Goal: Navigation & Orientation: Find specific page/section

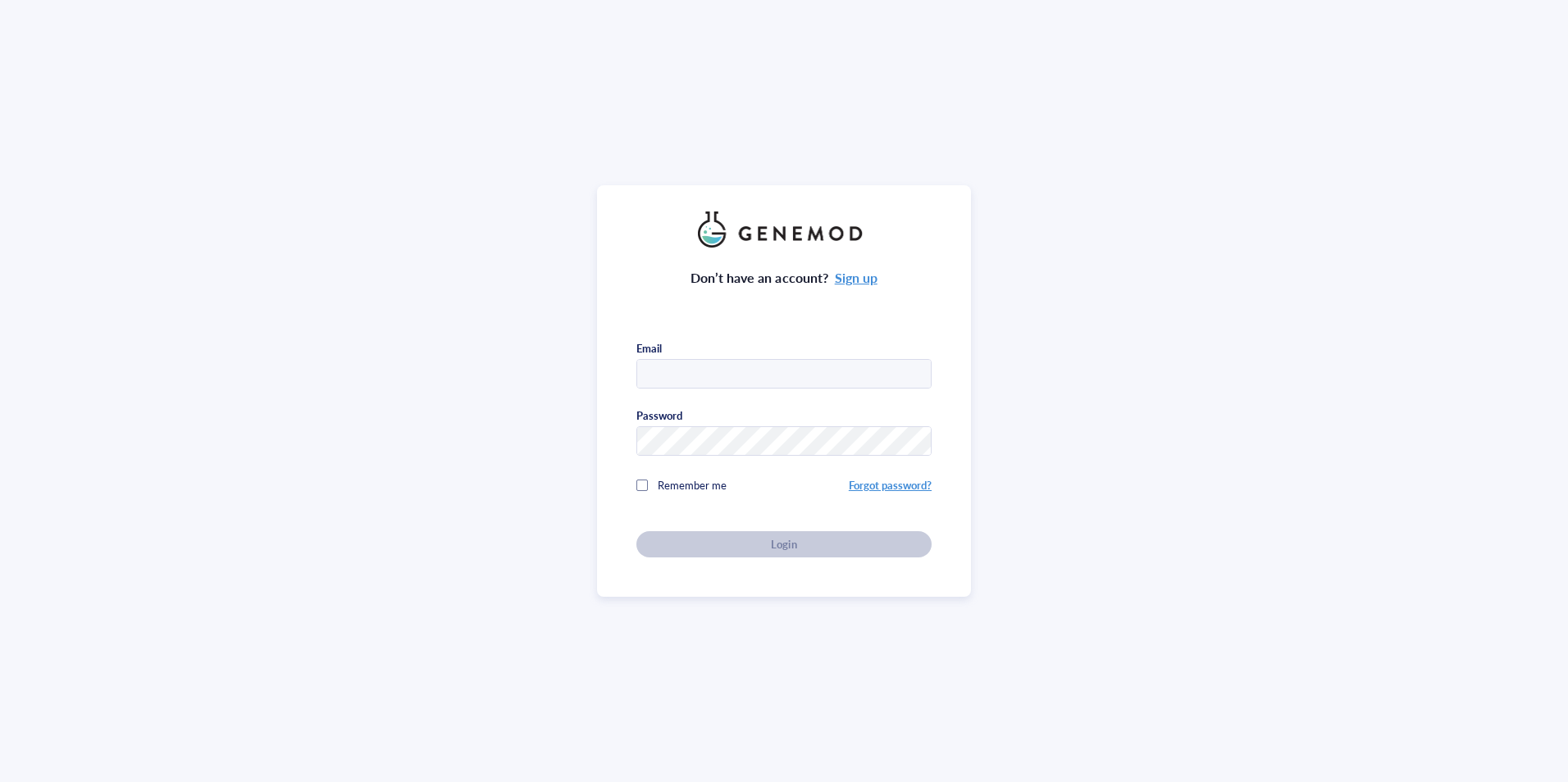
type input "[PERSON_NAME][EMAIL_ADDRESS][PERSON_NAME][DOMAIN_NAME]"
click at [683, 478] on span "Remember me" at bounding box center [692, 484] width 69 height 15
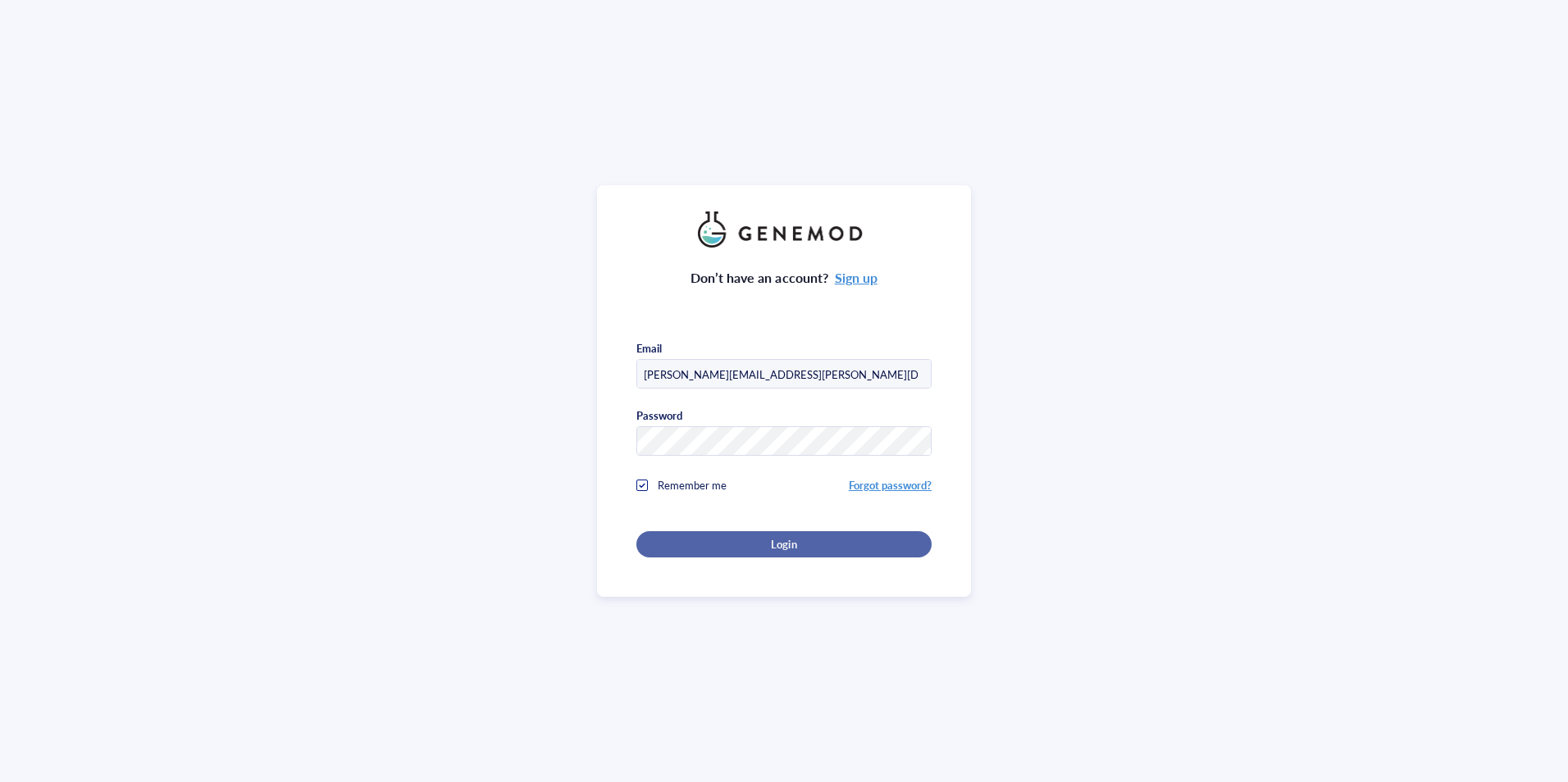
click at [704, 541] on div "Login" at bounding box center [784, 544] width 243 height 14
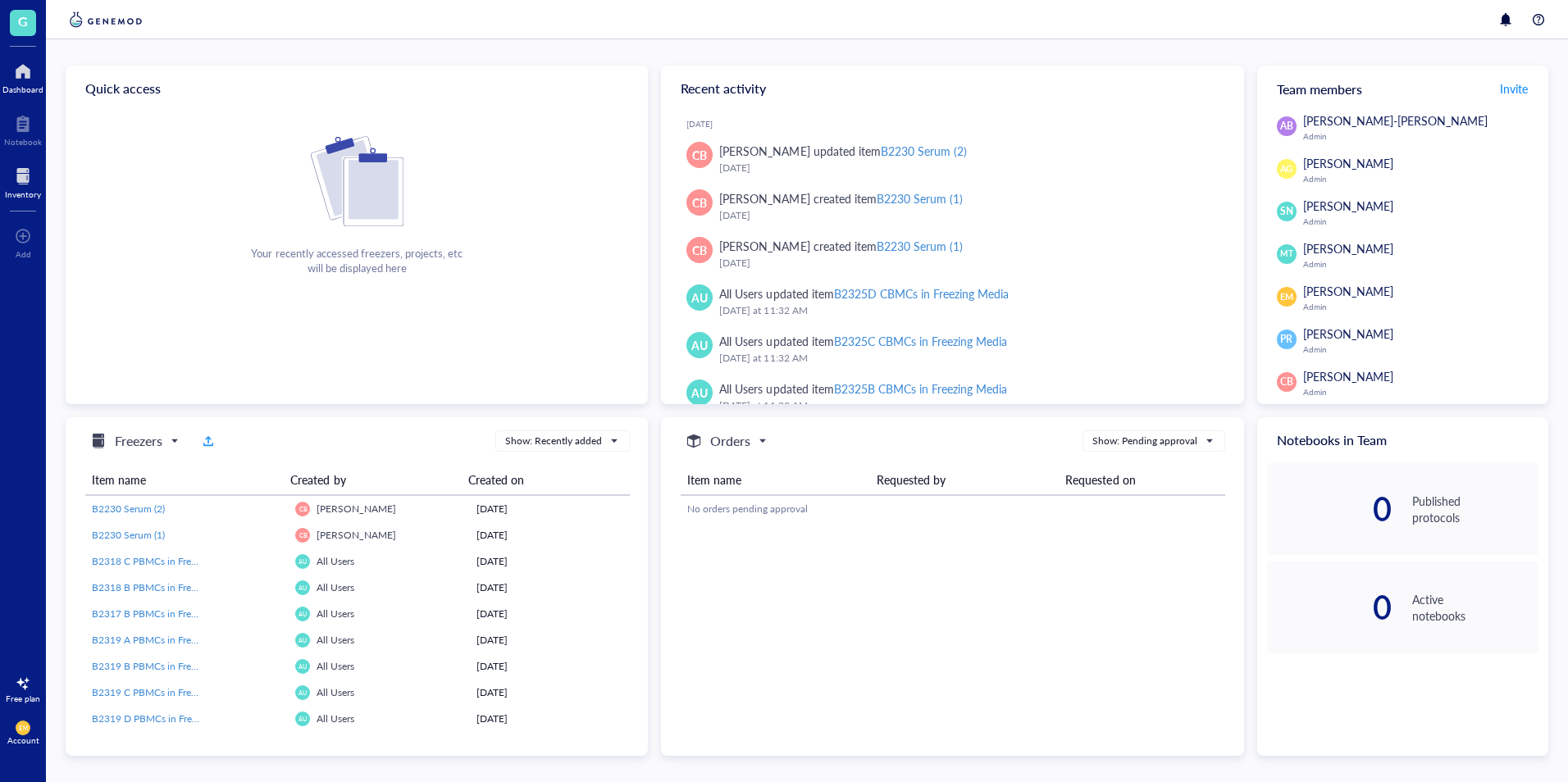
click at [35, 176] on div at bounding box center [23, 175] width 36 height 26
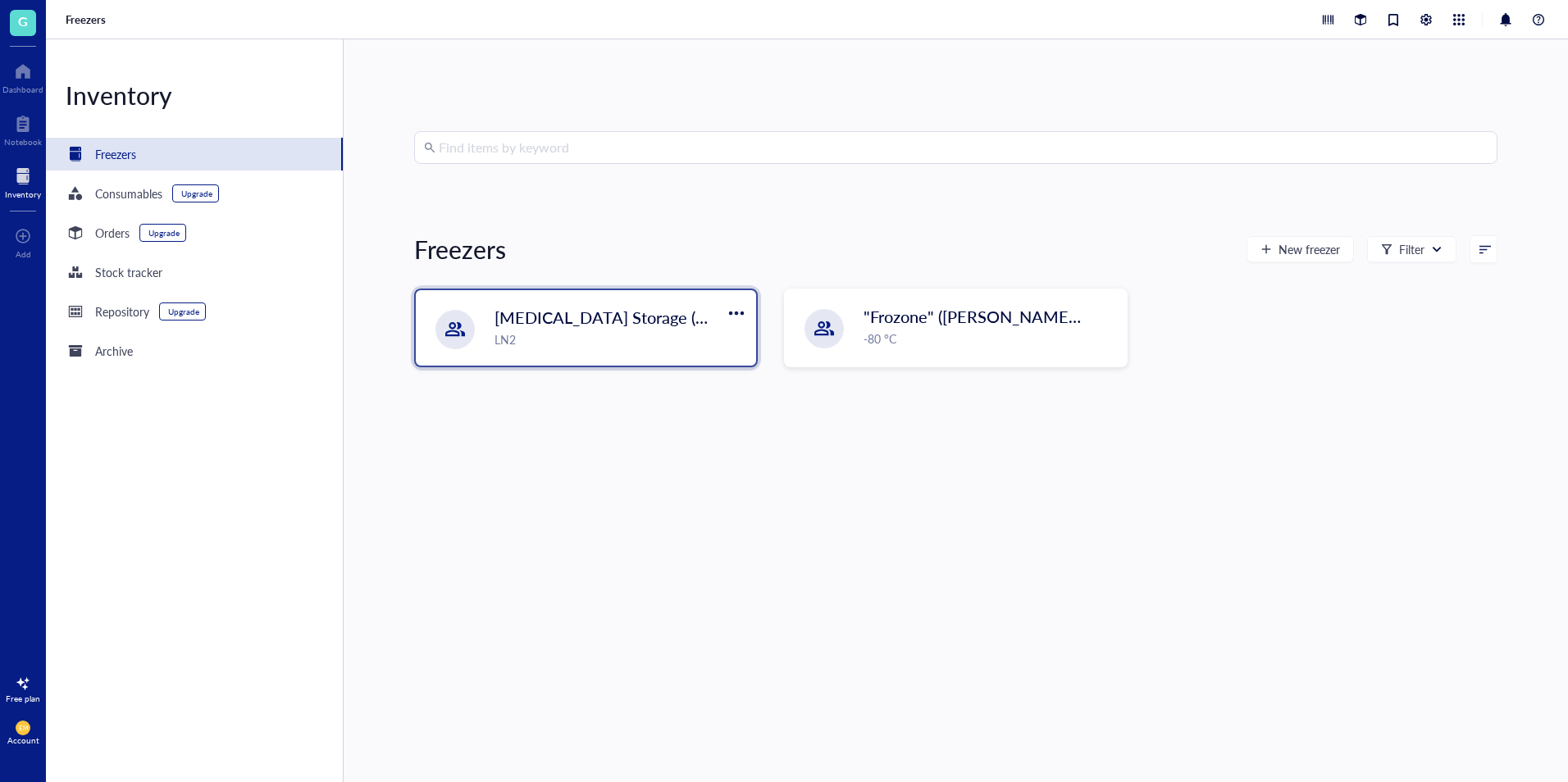
click at [667, 311] on span "Liquid Nitrogen Storage (Garcia/Nakano)" at bounding box center [731, 318] width 474 height 23
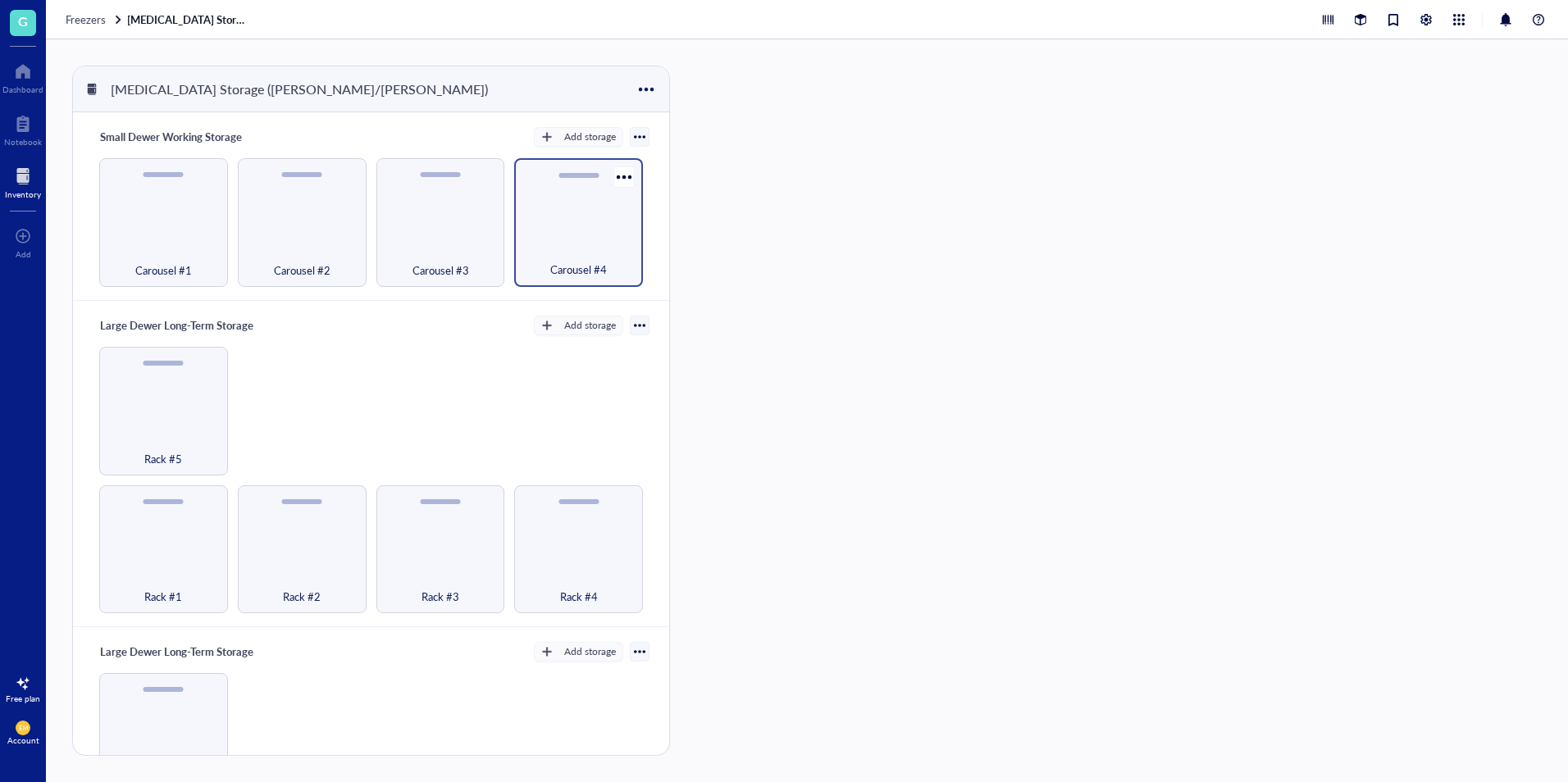
click at [592, 239] on div "Carousel #4" at bounding box center [578, 222] width 129 height 129
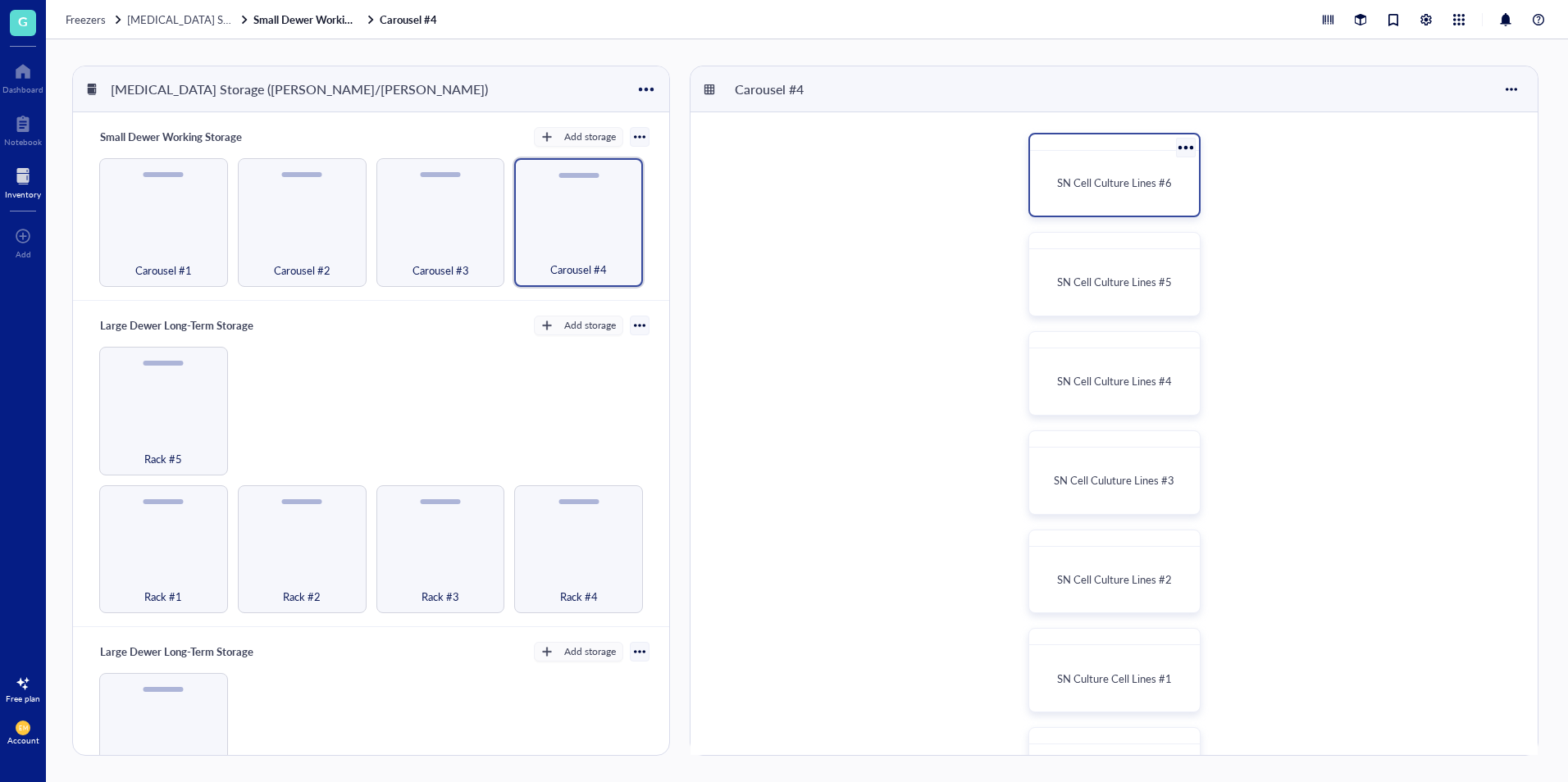
click at [1109, 161] on div "SN Cell Culture Lines #6" at bounding box center [1113, 183] width 156 height 51
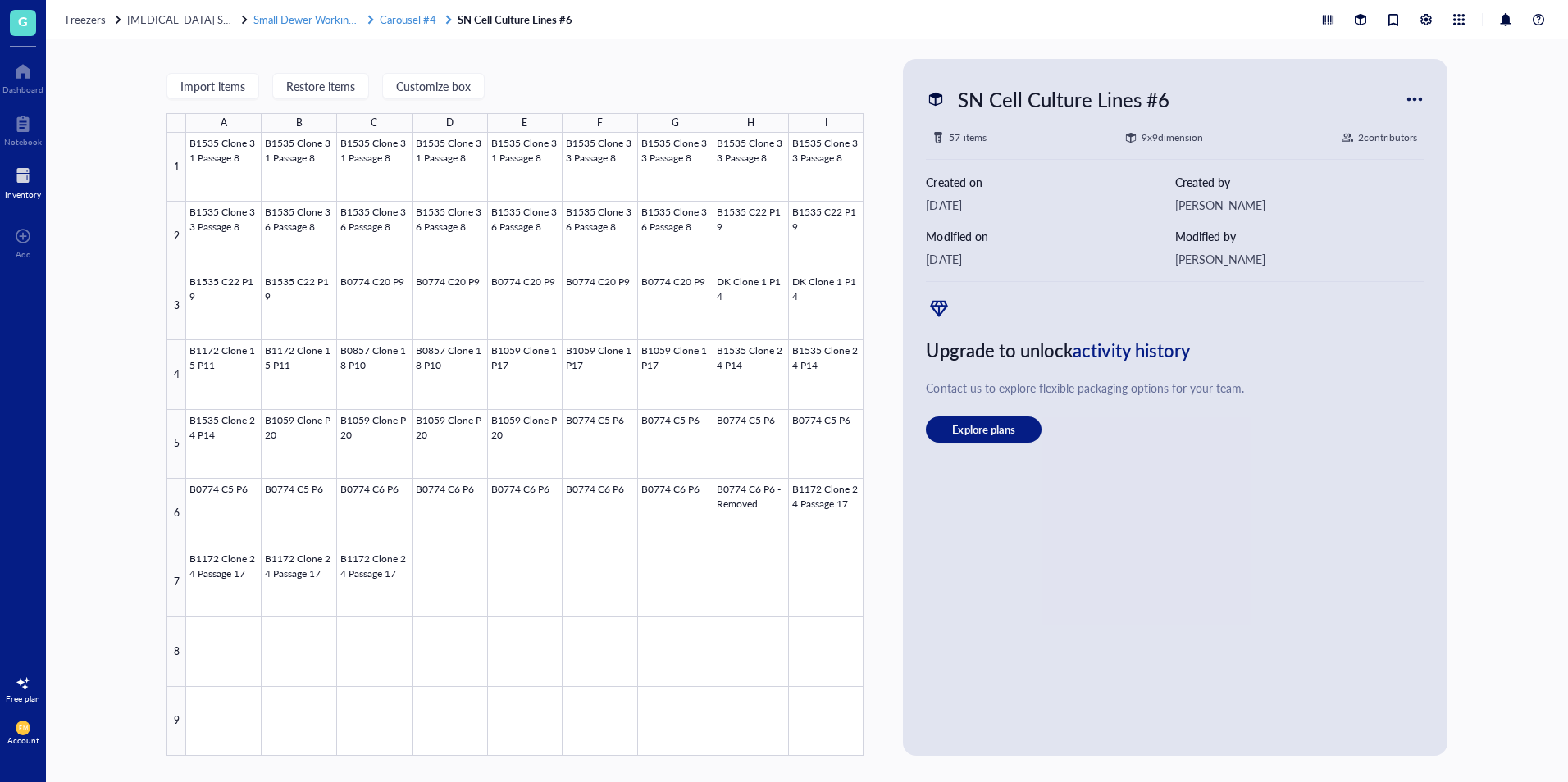
click at [428, 22] on span "Carousel #4" at bounding box center [408, 19] width 57 height 15
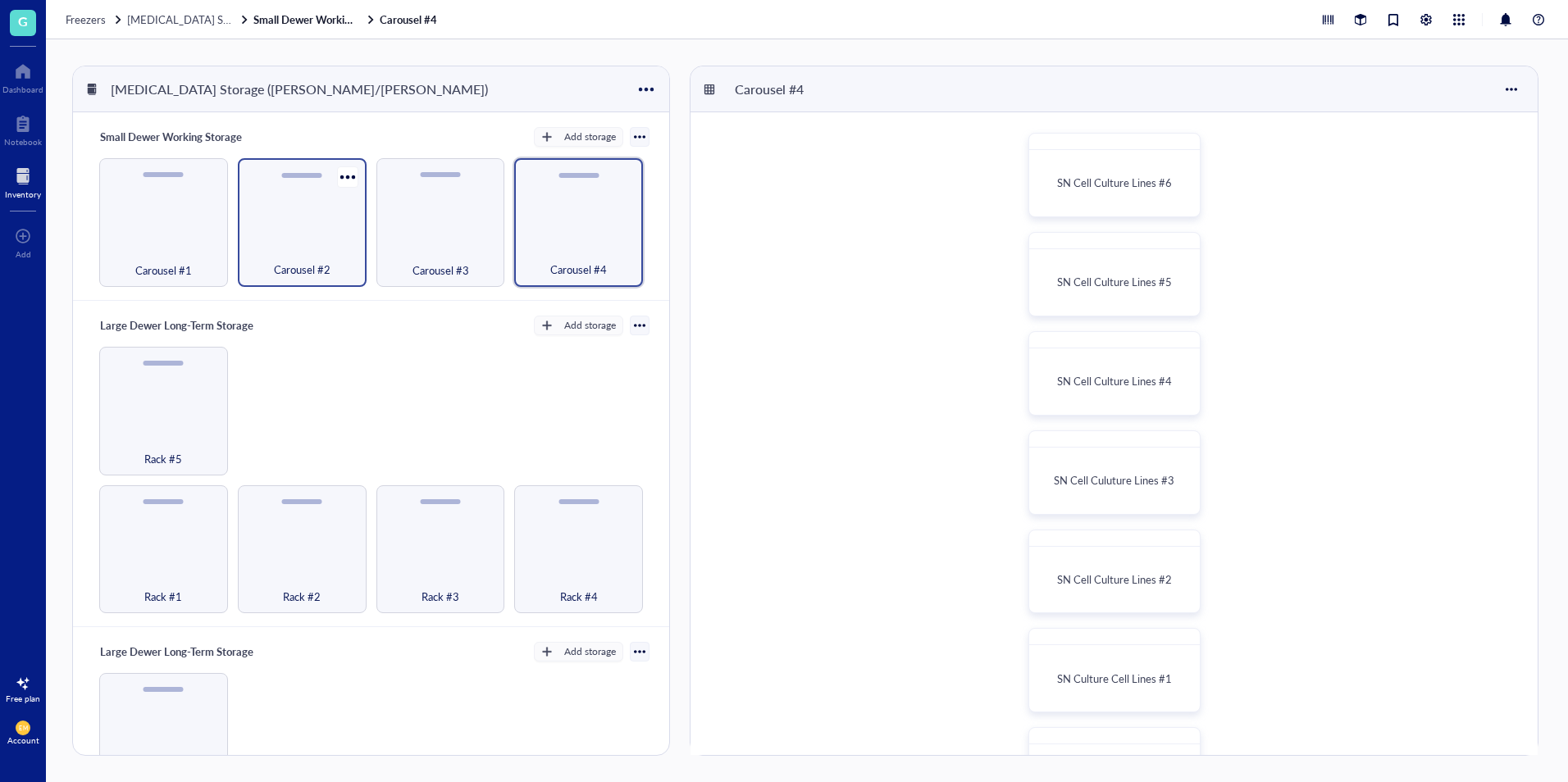
click at [347, 257] on div "Carousel #2" at bounding box center [302, 261] width 113 height 36
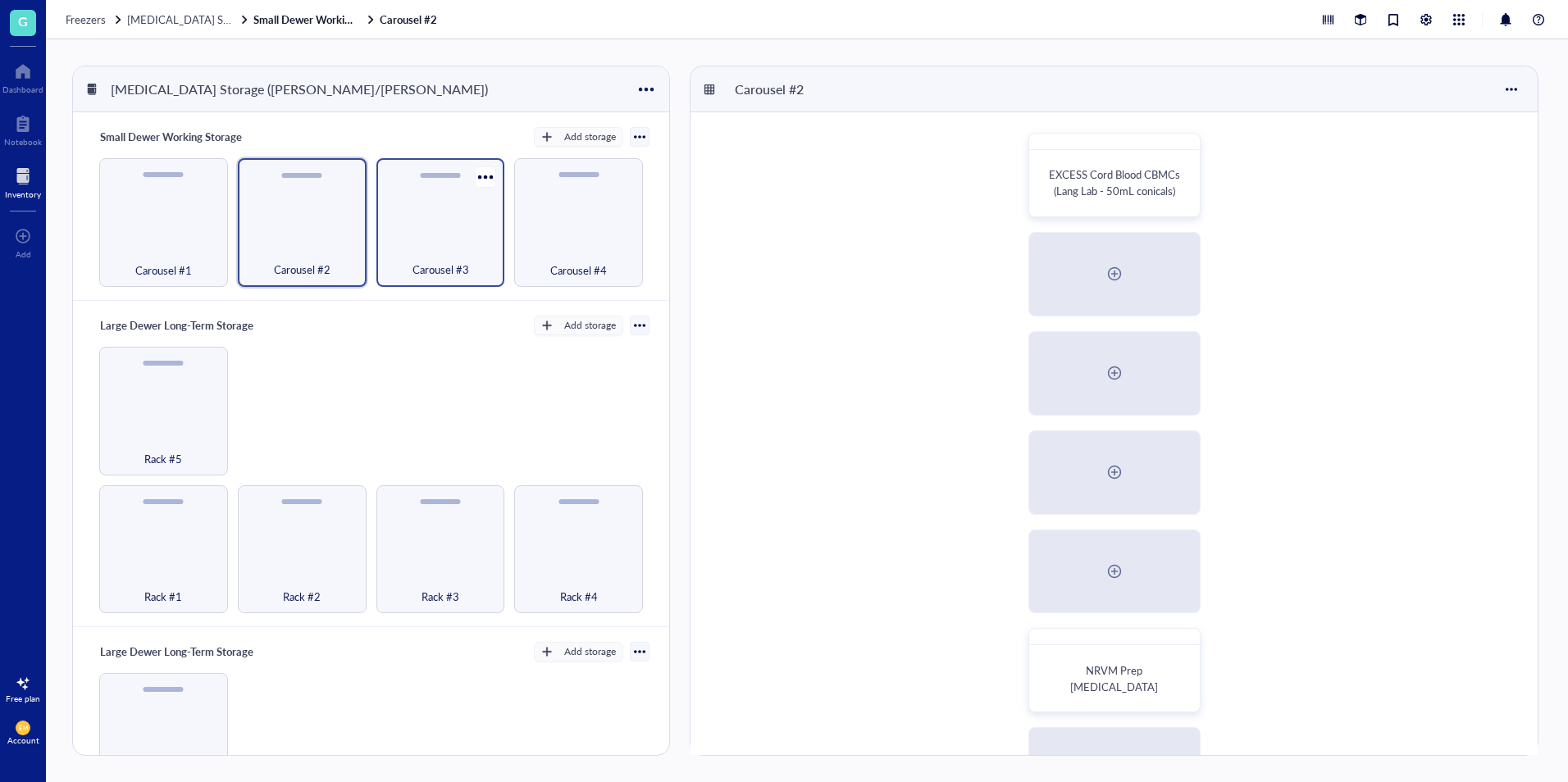
click at [466, 253] on div "Carousel #3" at bounding box center [440, 261] width 113 height 36
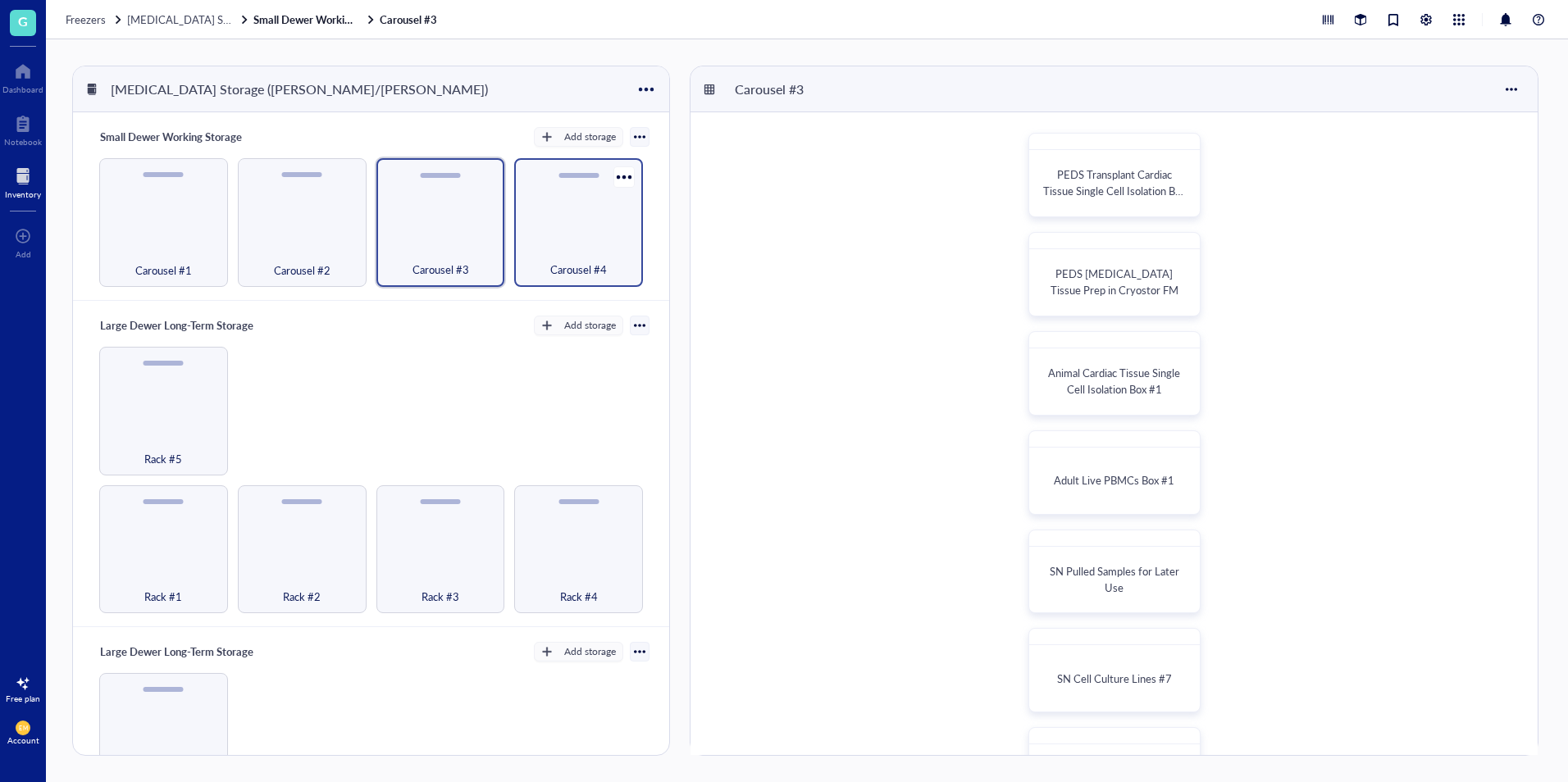
click at [548, 247] on div "Carousel #4" at bounding box center [578, 261] width 113 height 36
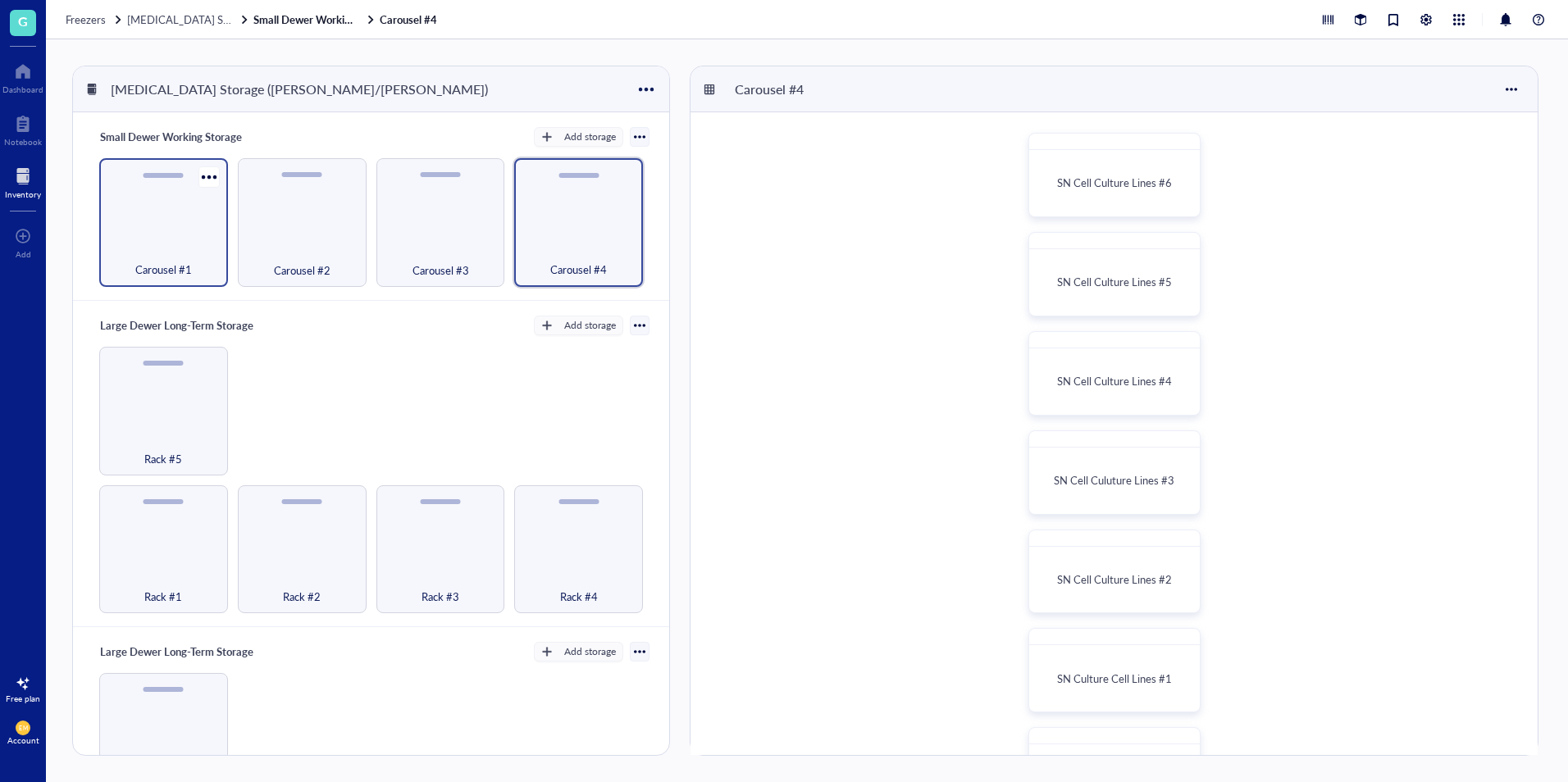
click at [182, 243] on div "Carousel #1" at bounding box center [163, 261] width 113 height 36
click at [609, 205] on div "Carousel #4" at bounding box center [578, 222] width 129 height 129
click at [798, 364] on div "SN Cell Culture Lines #6 SN Cell Culture Lines #5 SN Cell Culture Lines #4 SN C…" at bounding box center [1113, 522] width 847 height 819
